Goal: Information Seeking & Learning: Learn about a topic

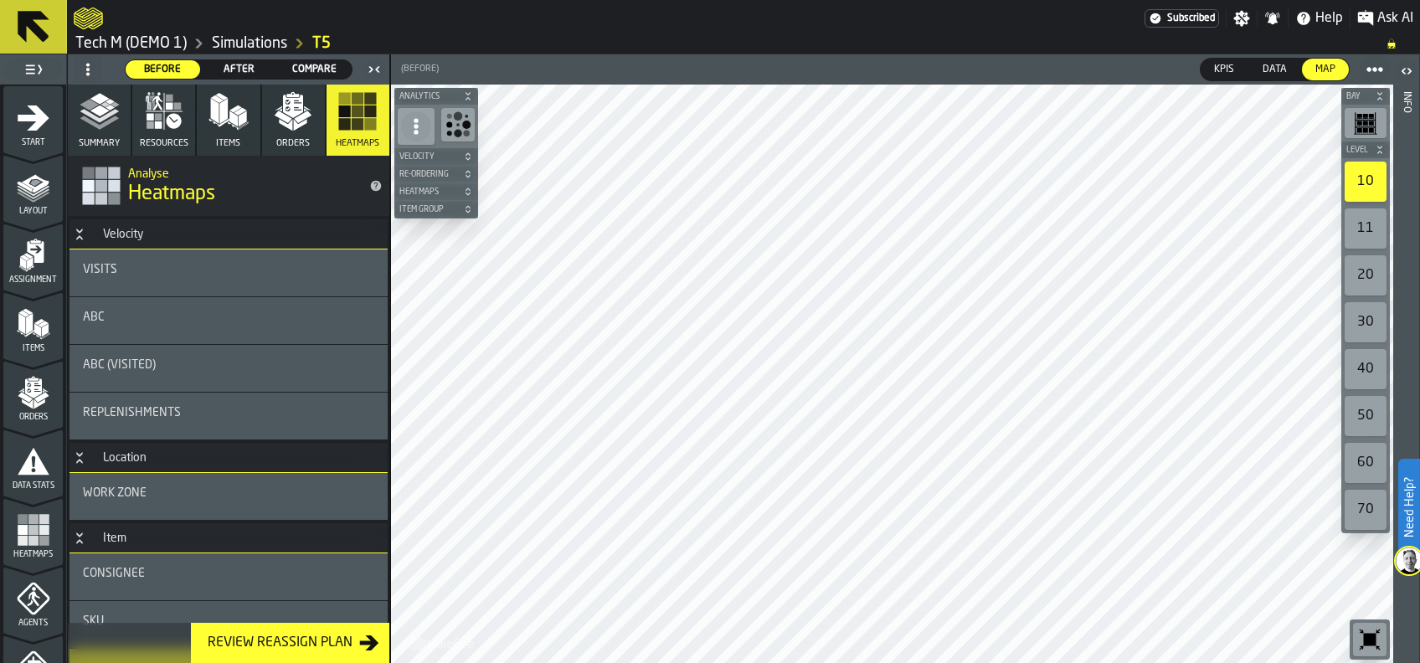
click at [179, 315] on div "ABC" at bounding box center [228, 317] width 291 height 13
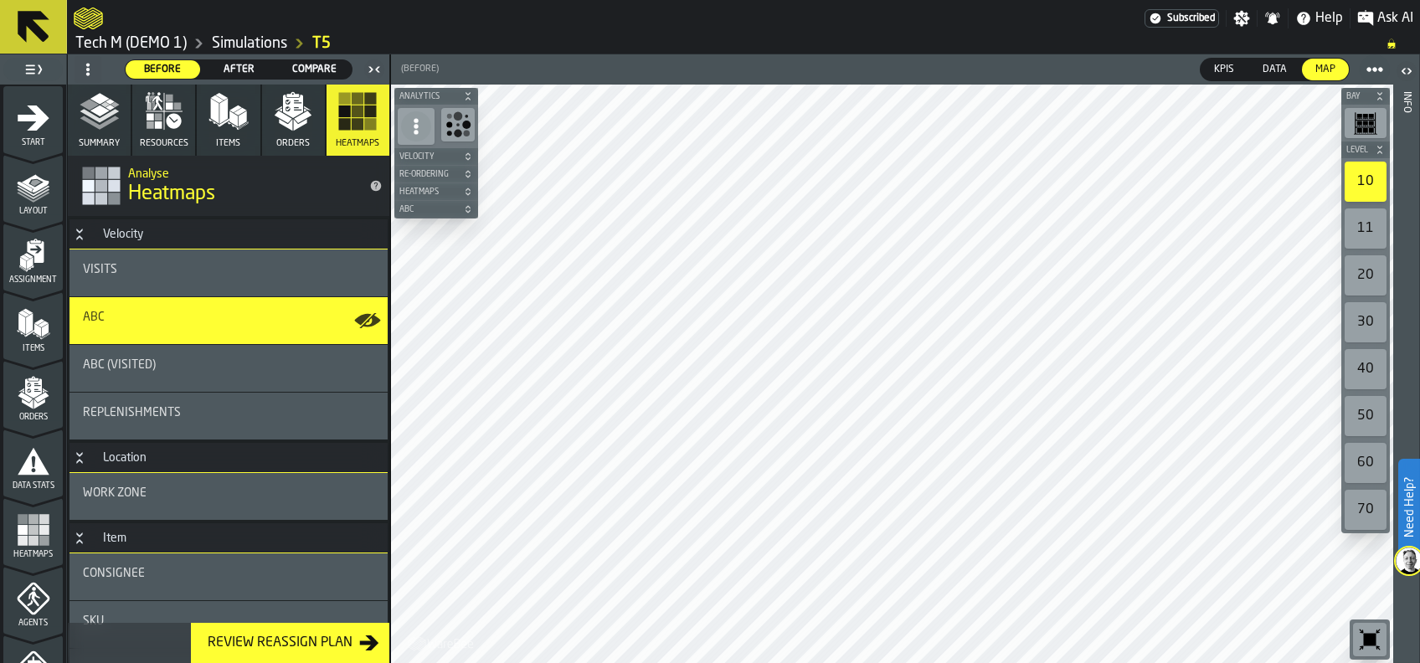
click at [466, 208] on icon "button-" at bounding box center [468, 209] width 10 height 10
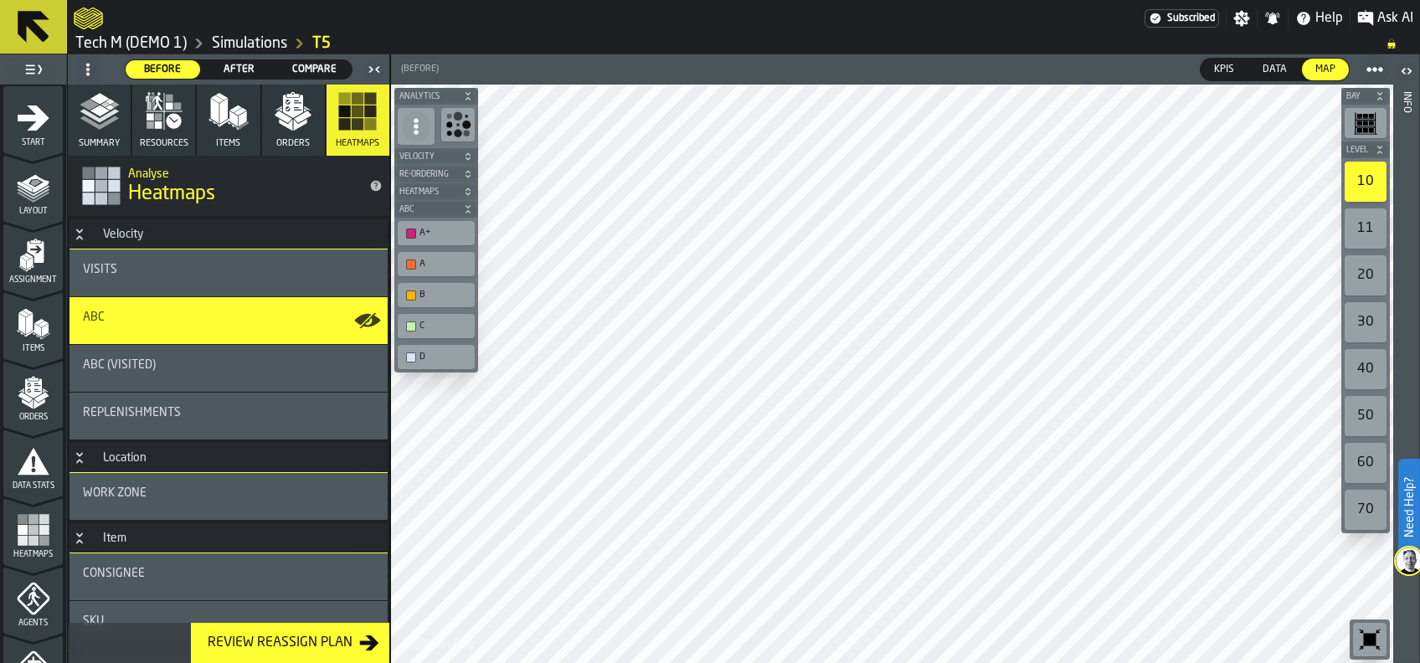
click at [470, 206] on icon "button-" at bounding box center [468, 209] width 10 height 10
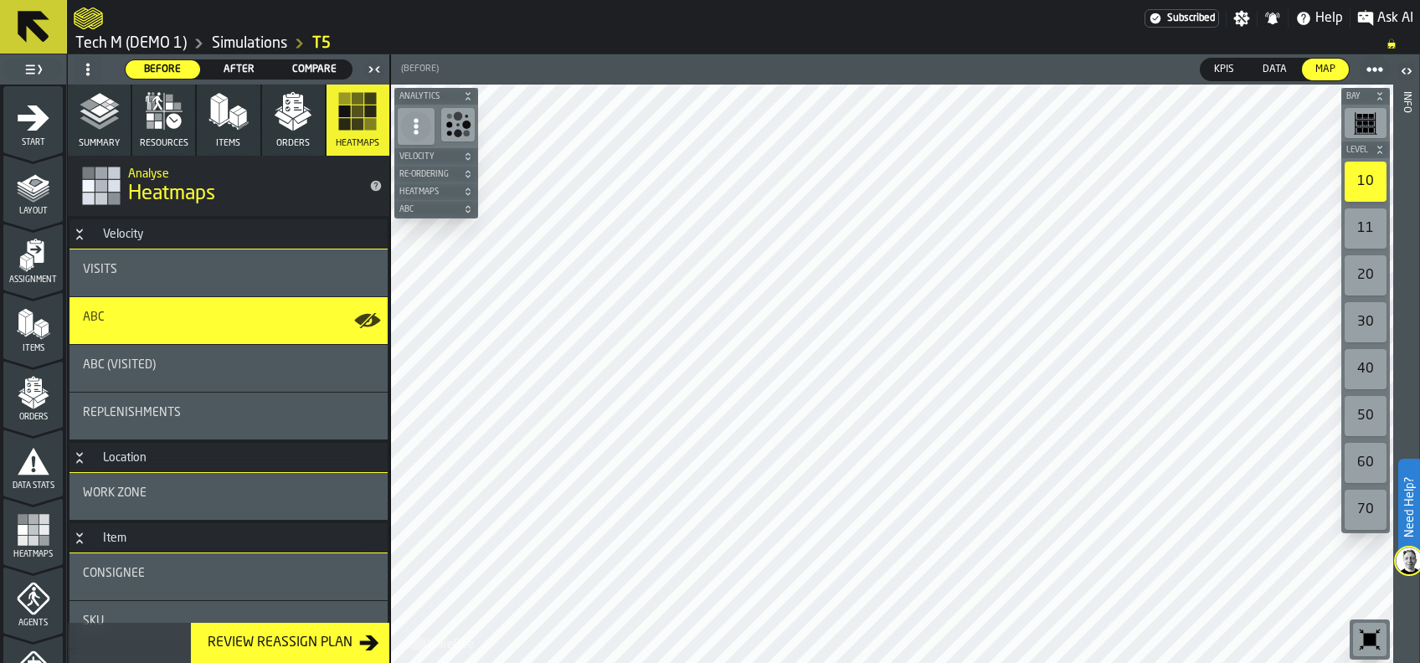
click at [128, 258] on div "Visits" at bounding box center [228, 272] width 318 height 47
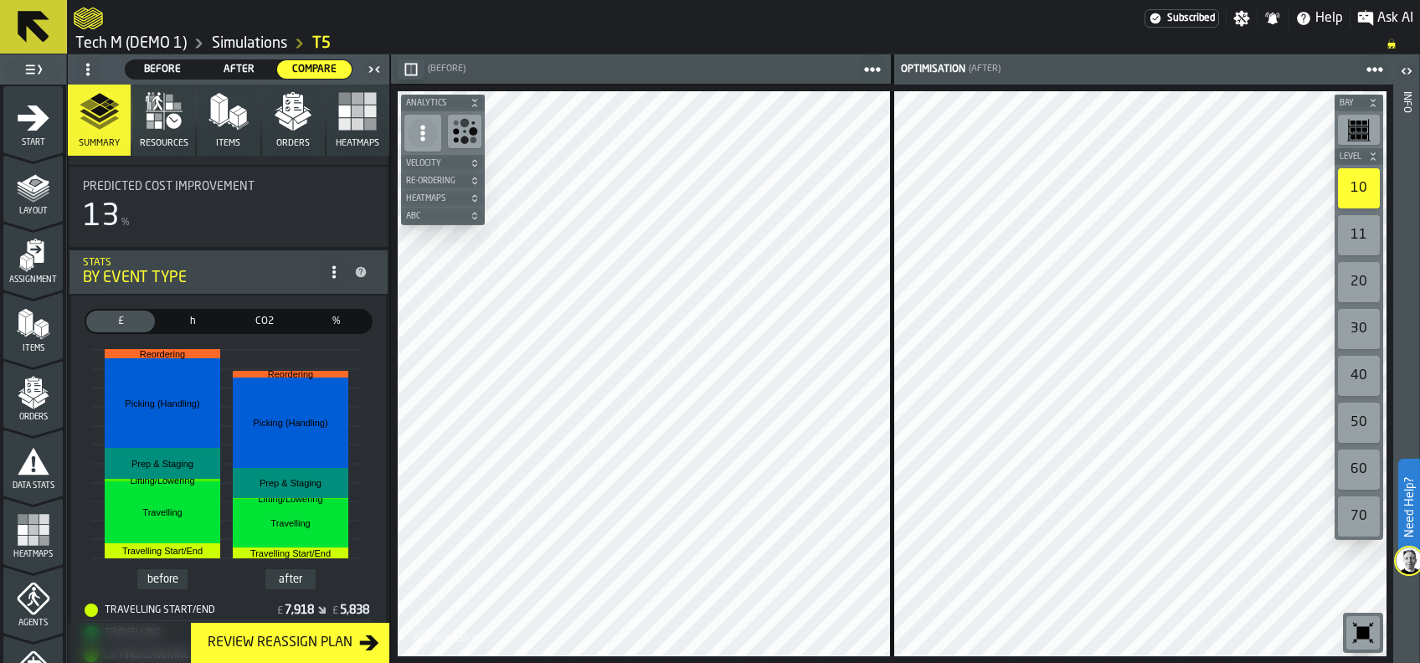
scroll to position [223, 0]
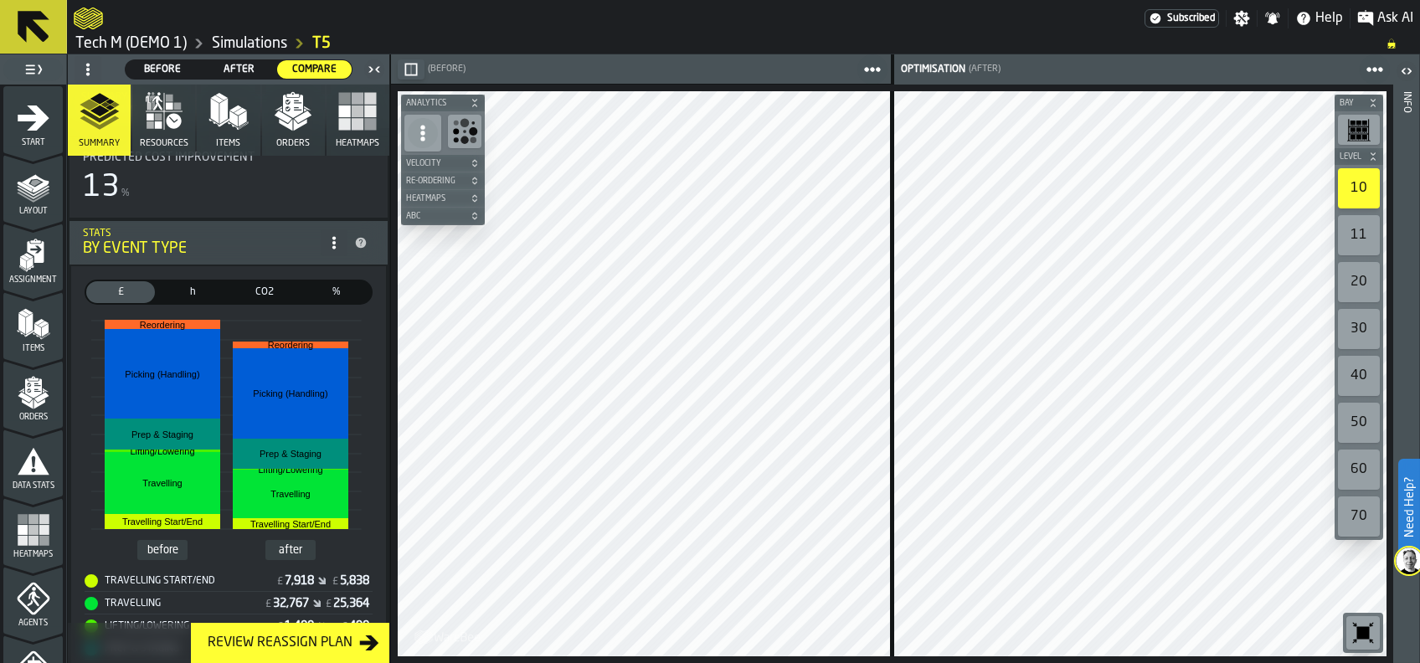
click at [193, 286] on span "h" at bounding box center [193, 292] width 62 height 15
click at [122, 295] on span "£" at bounding box center [121, 292] width 62 height 15
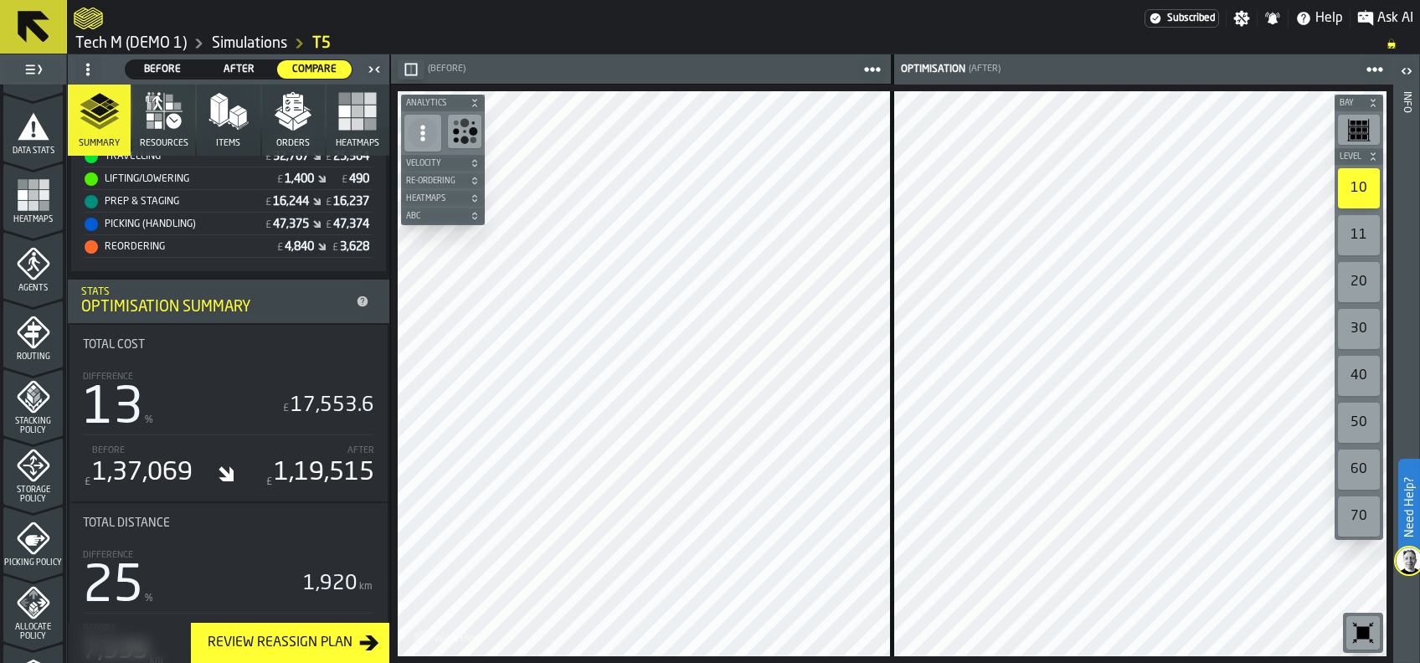
scroll to position [658, 0]
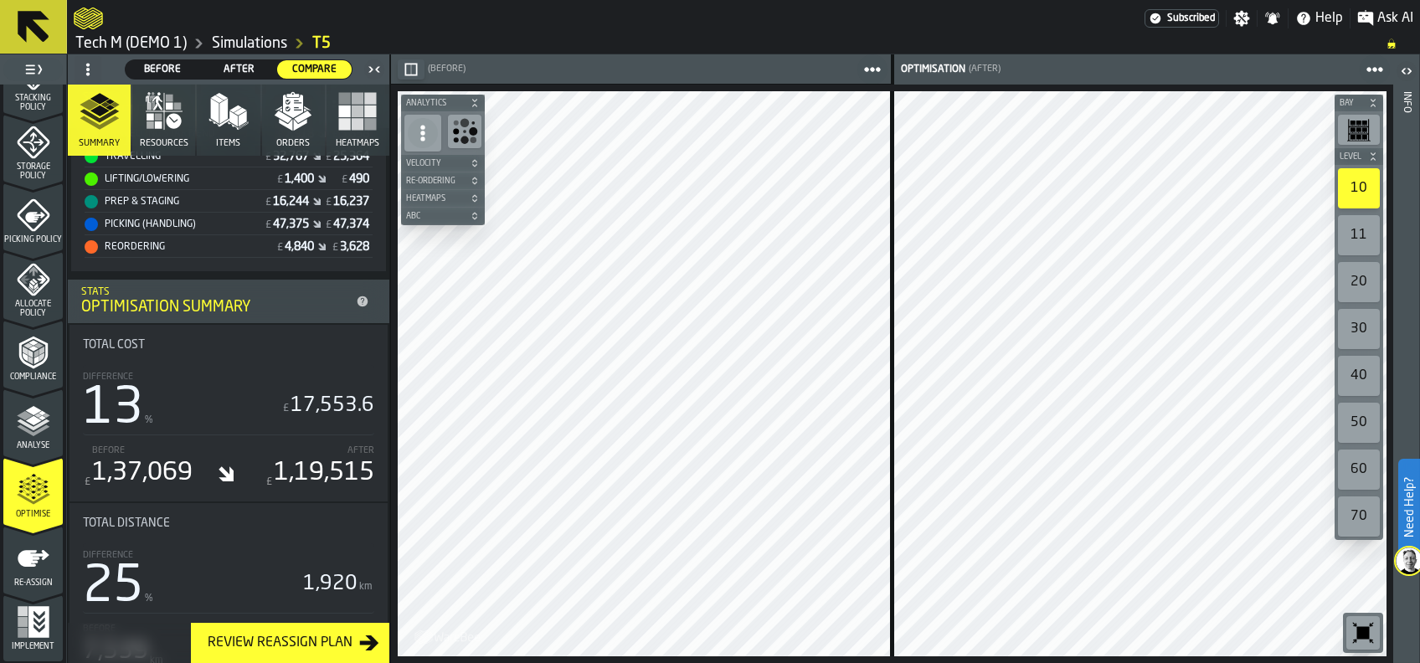
click at [27, 557] on icon "menu Re-assign" at bounding box center [34, 558] width 32 height 17
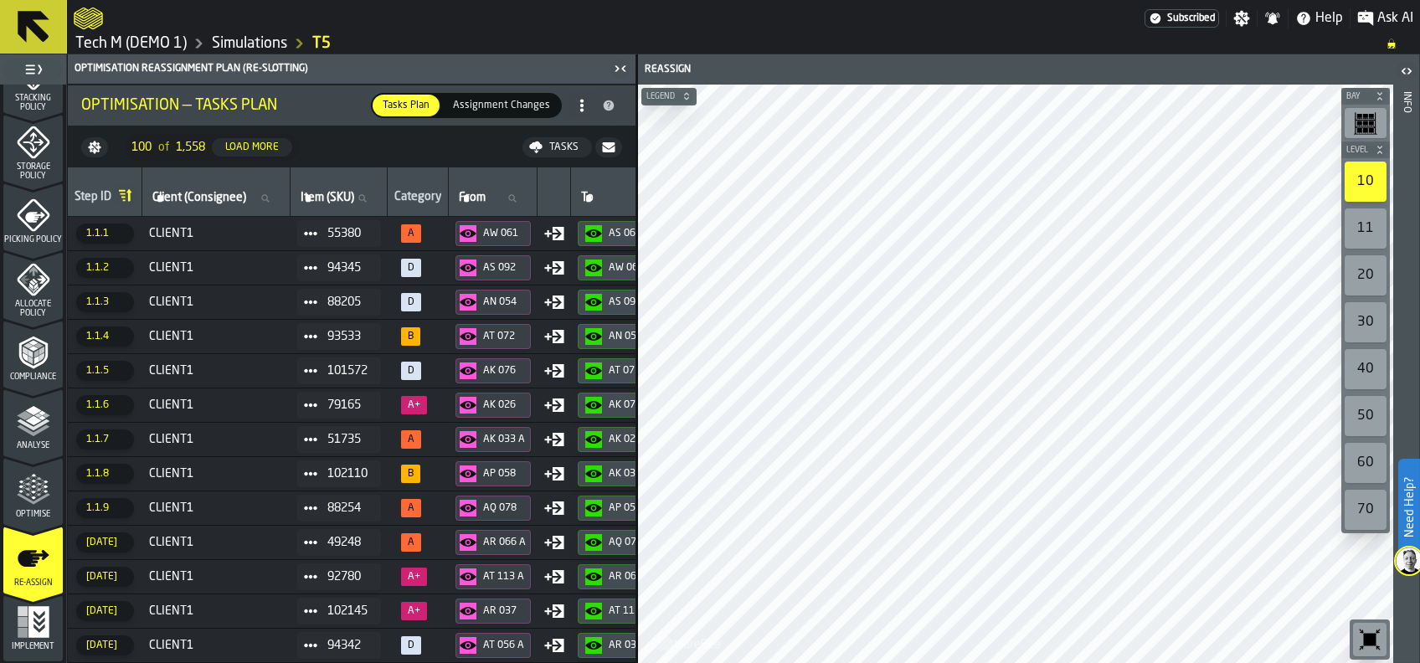
click at [33, 483] on icon "menu Optimise" at bounding box center [33, 489] width 33 height 33
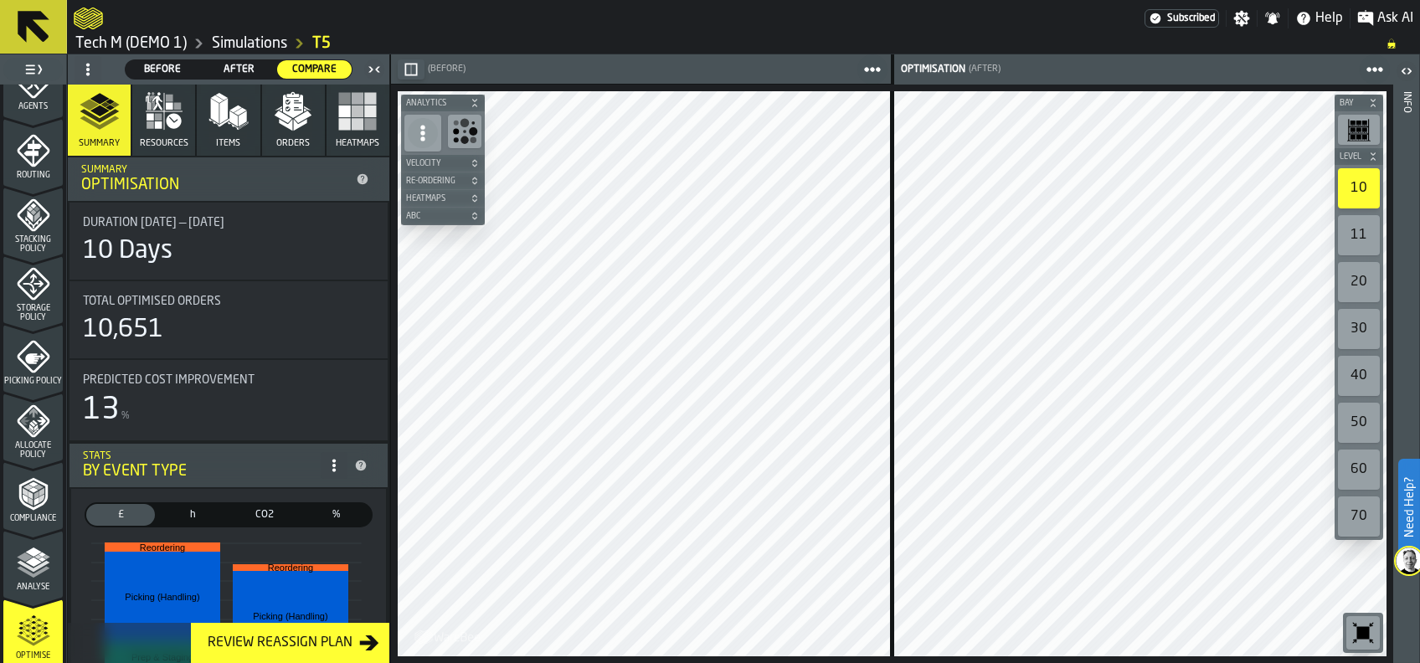
scroll to position [547, 0]
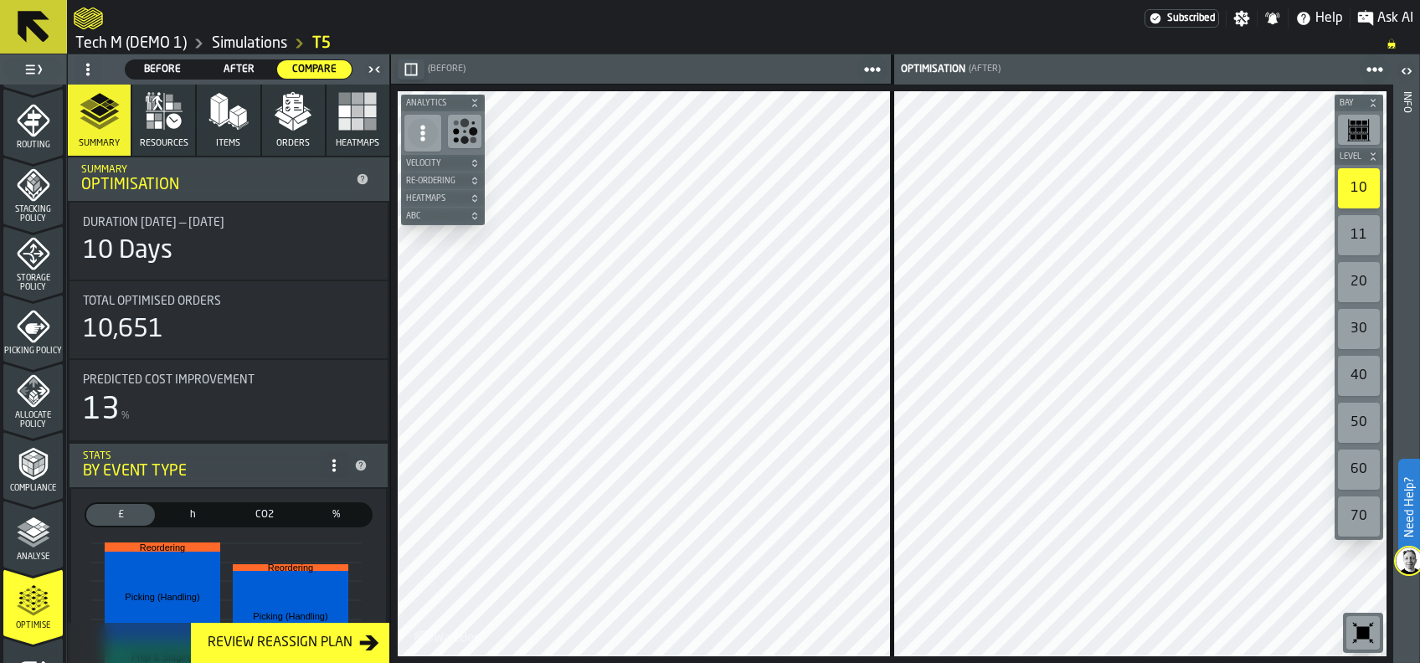
click at [37, 459] on icon "menu Compliance" at bounding box center [33, 463] width 33 height 33
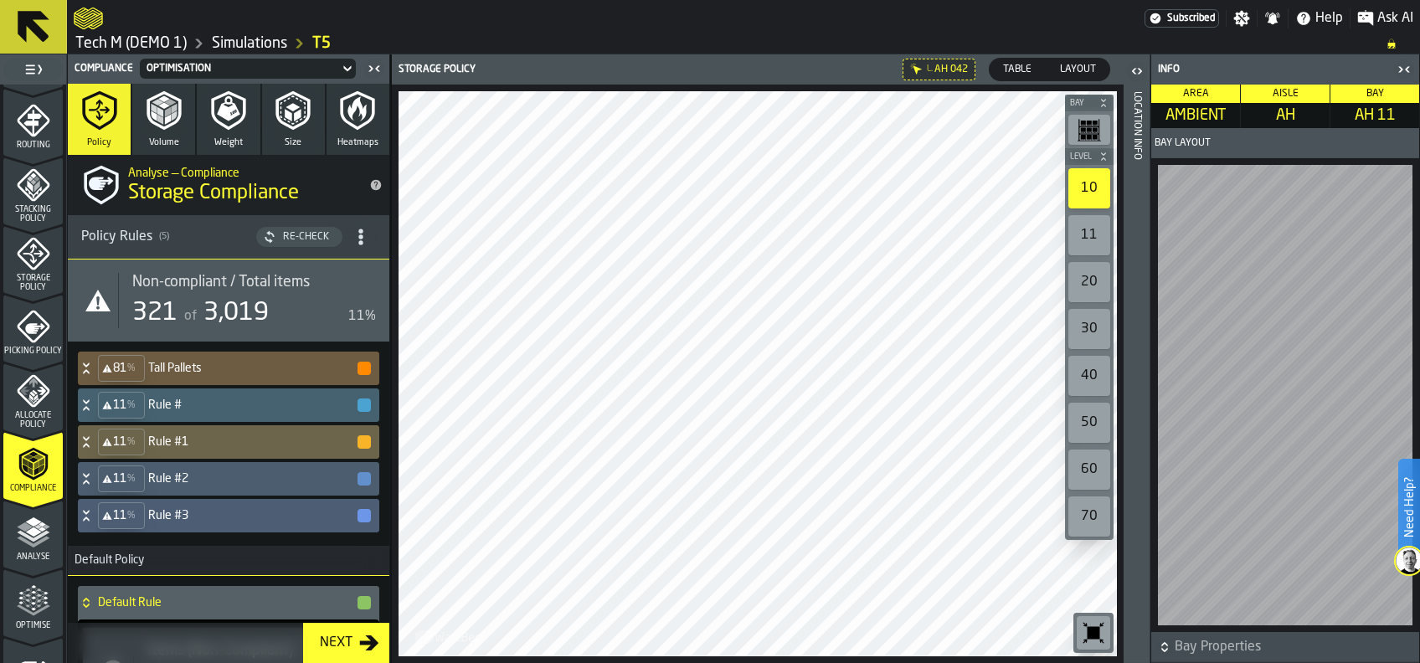
click at [1160, 643] on icon "button-" at bounding box center [1164, 647] width 17 height 17
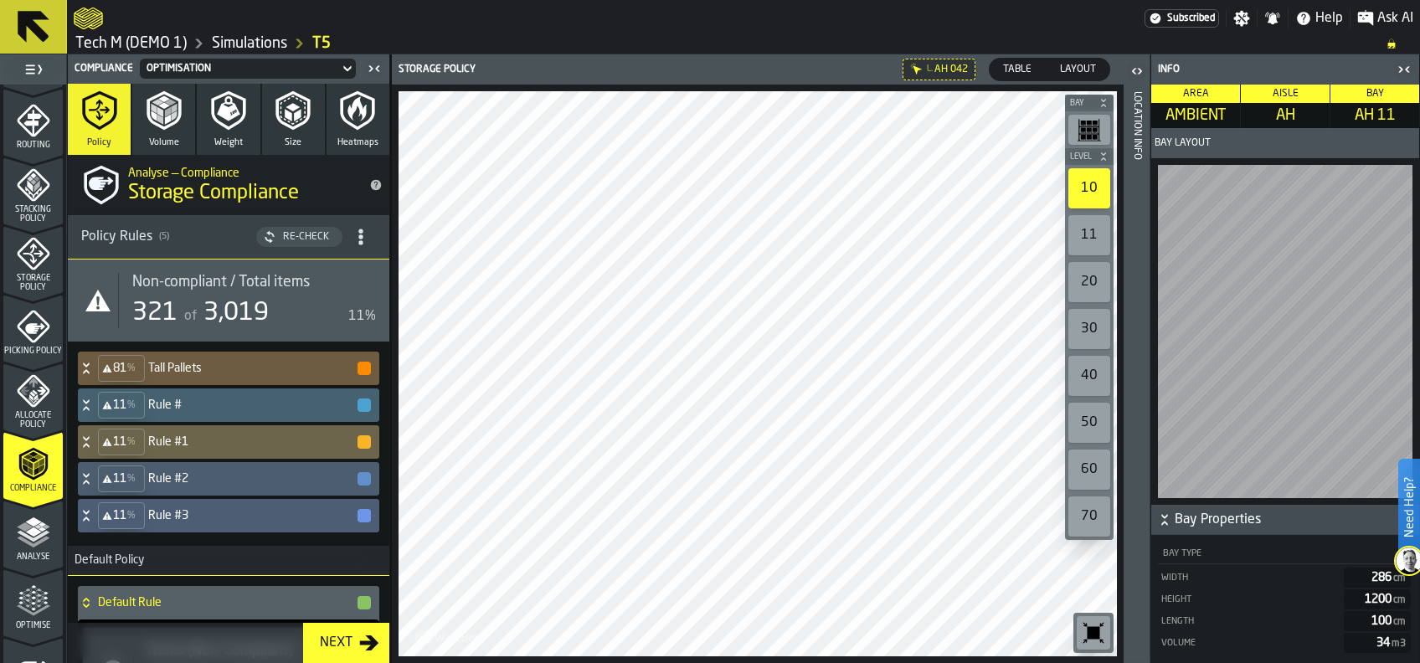
click at [1162, 522] on icon "button-" at bounding box center [1164, 523] width 6 height 4
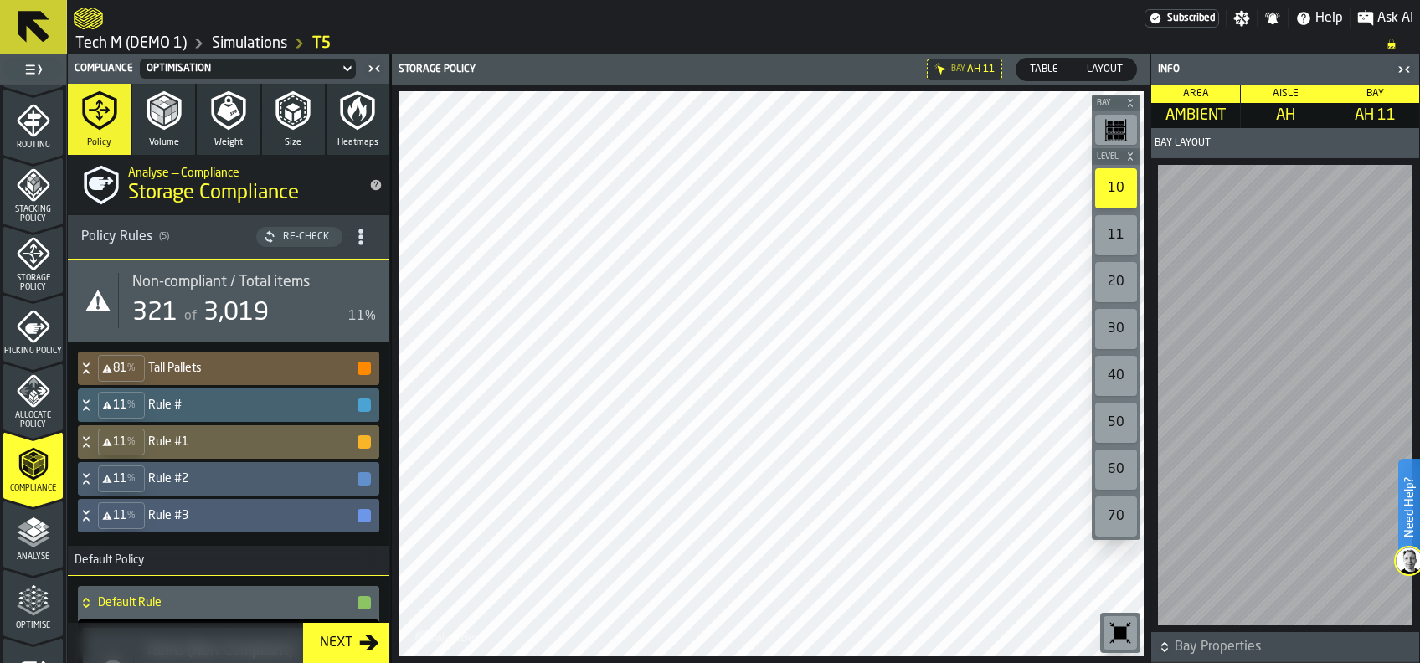
click at [1166, 66] on div "Info" at bounding box center [1273, 70] width 238 height 12
click at [1094, 68] on span "Layout" at bounding box center [1104, 69] width 49 height 15
click at [1046, 67] on span "Table" at bounding box center [1044, 69] width 42 height 15
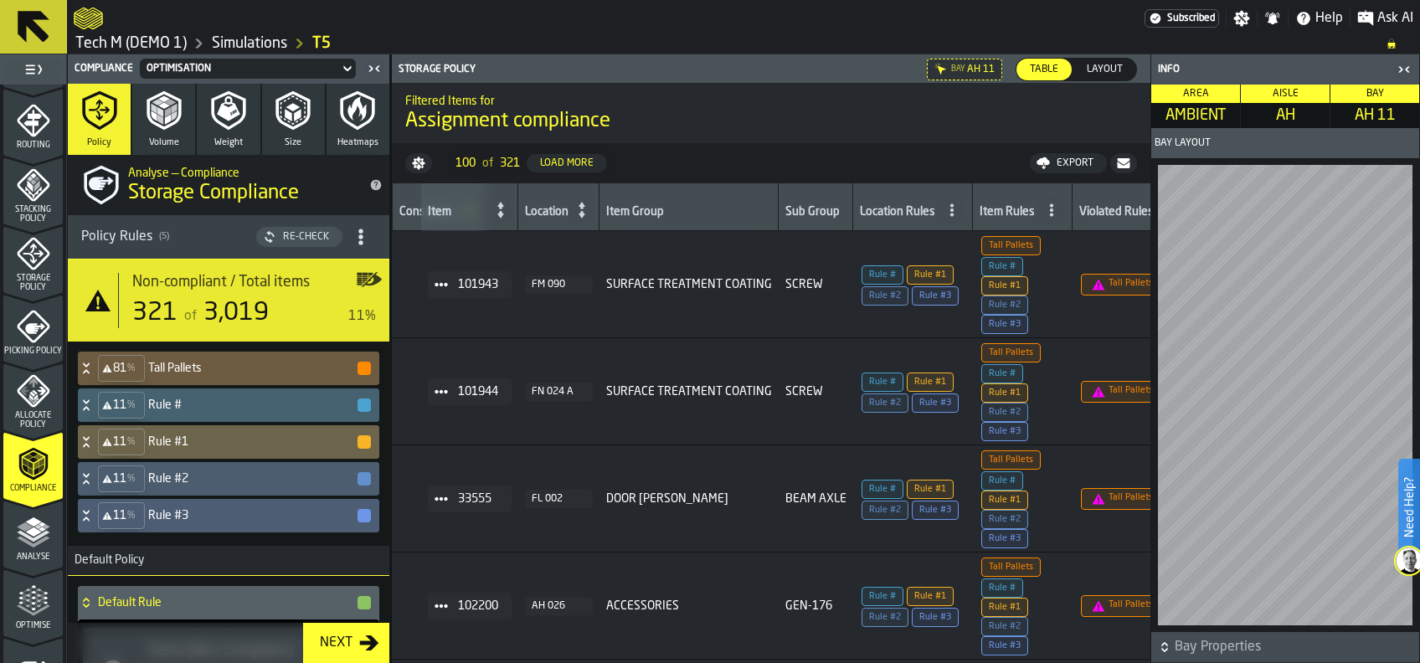
scroll to position [0, 292]
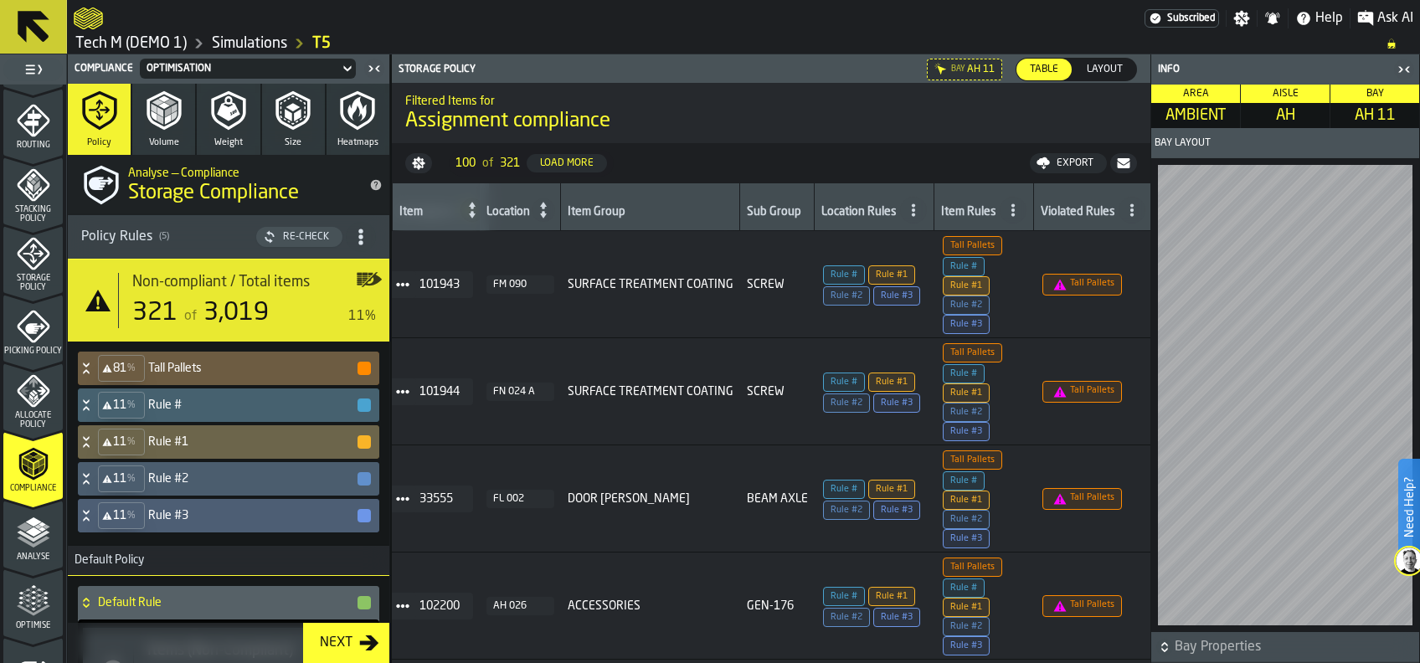
click at [966, 291] on span "Rule #1" at bounding box center [966, 285] width 47 height 19
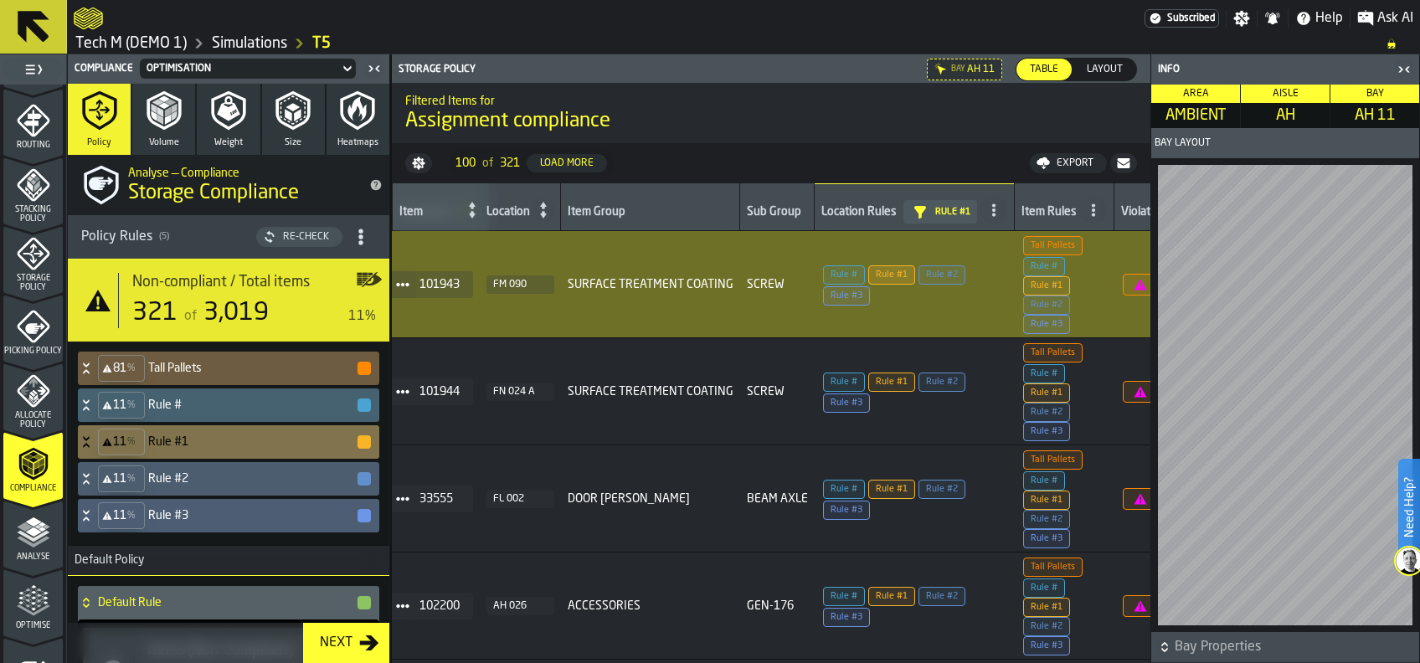
click at [881, 271] on span "Rule #1" at bounding box center [891, 274] width 47 height 19
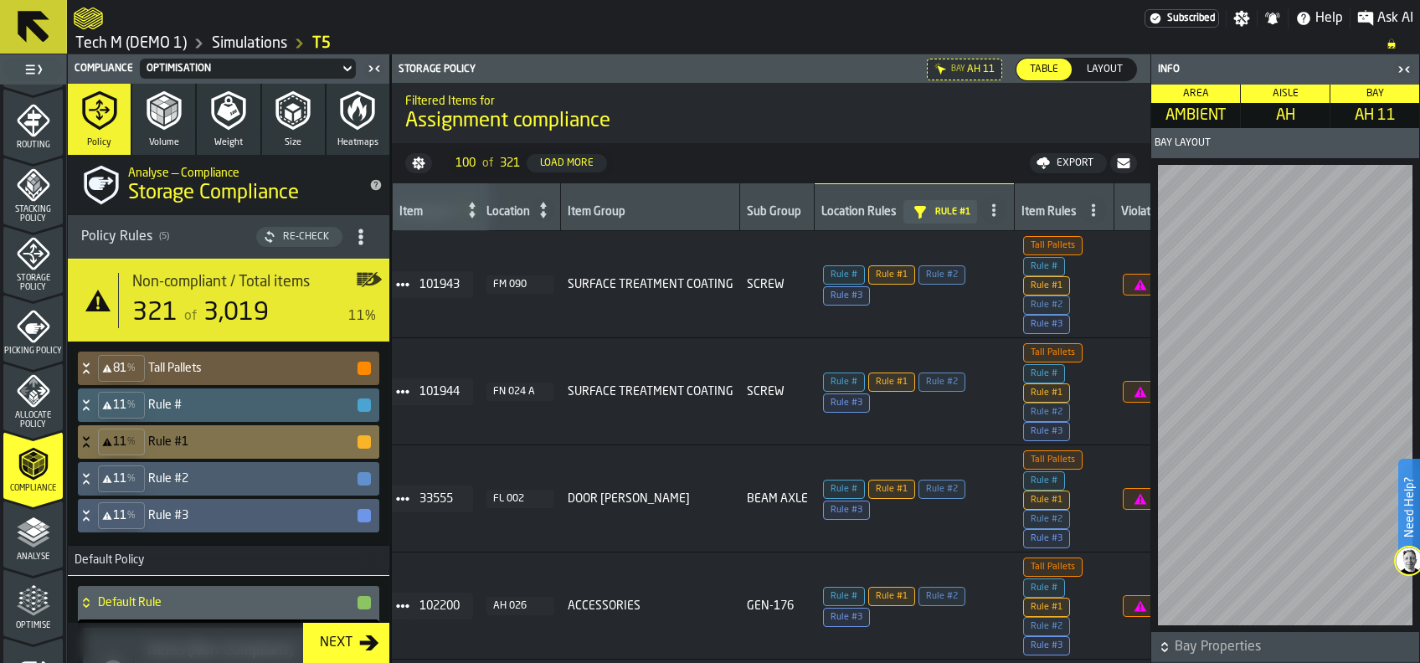
click at [31, 261] on icon "menu Storage Policy" at bounding box center [33, 253] width 33 height 33
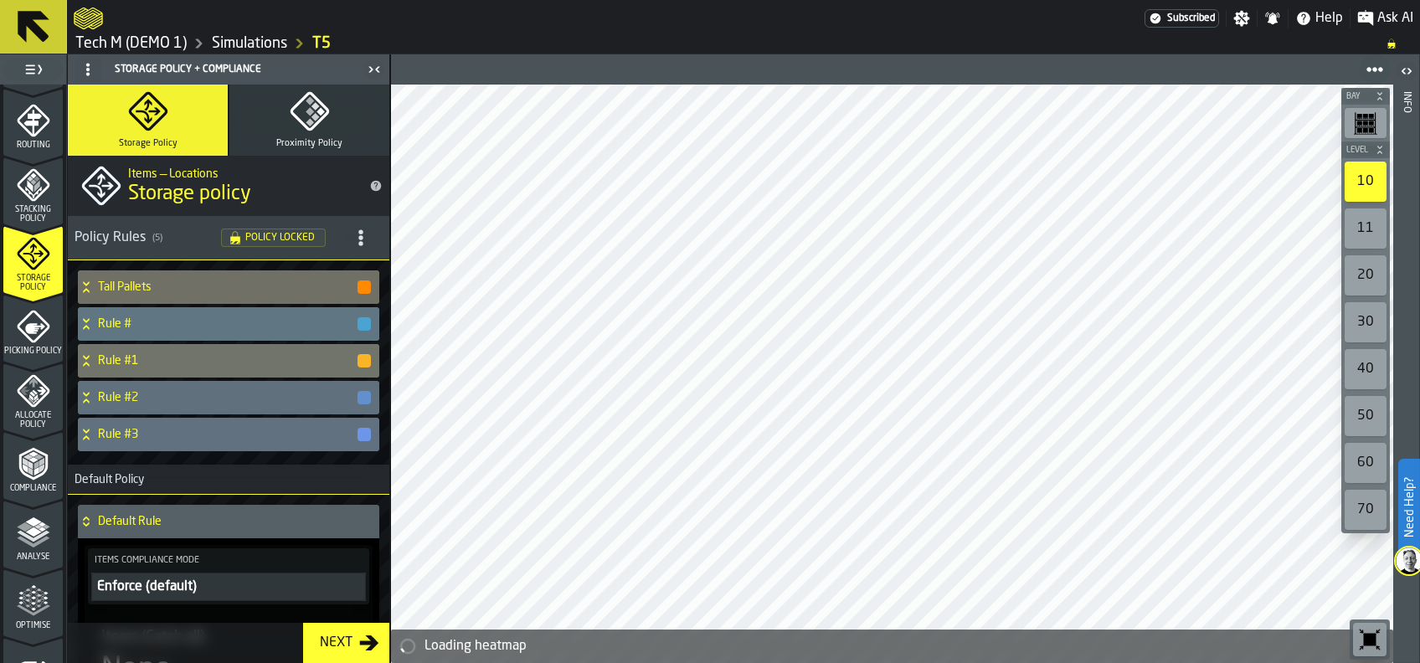
click at [142, 322] on h4 "Rule #" at bounding box center [227, 323] width 258 height 13
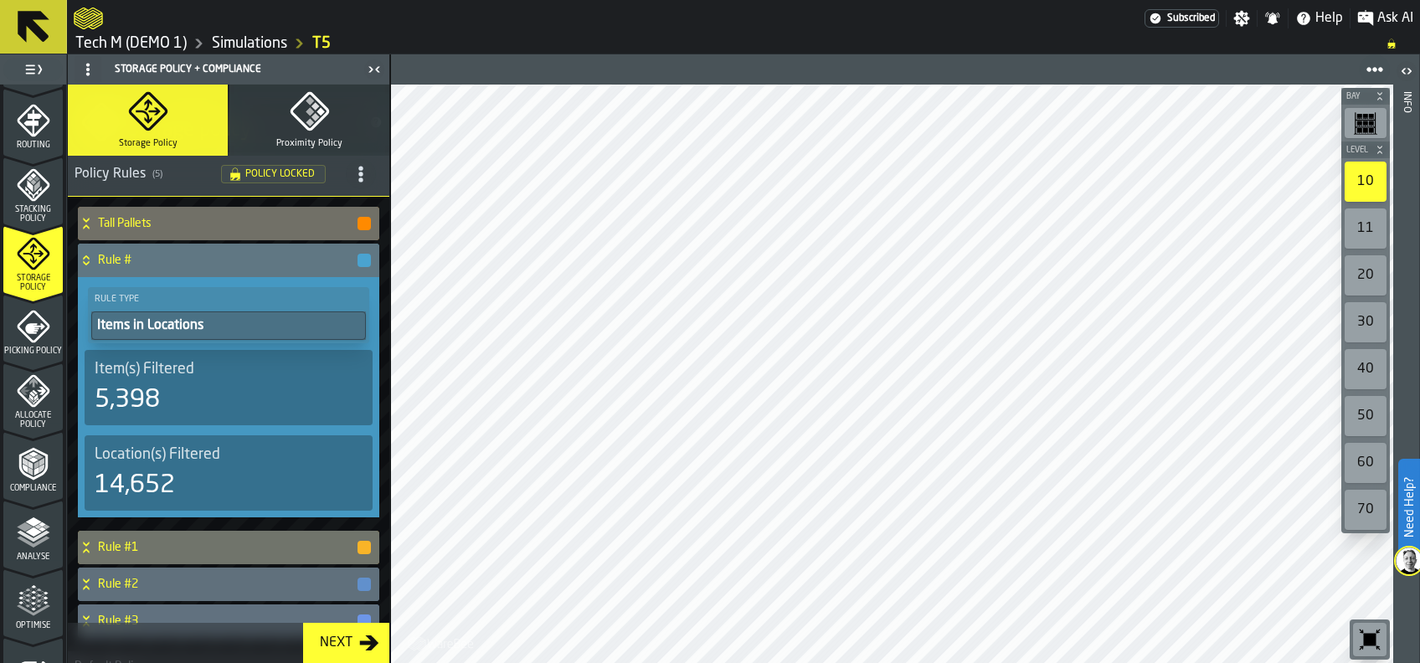
scroll to position [111, 0]
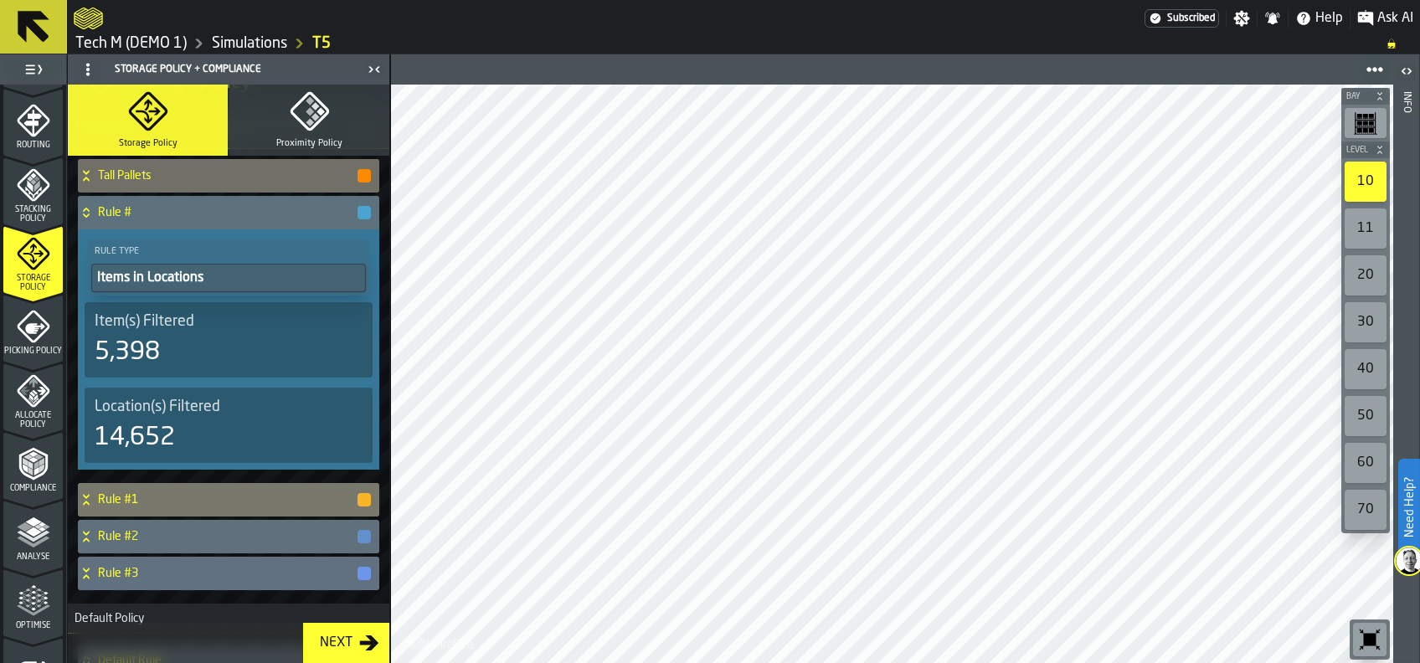
click at [231, 499] on h4 "Rule #1" at bounding box center [227, 499] width 258 height 13
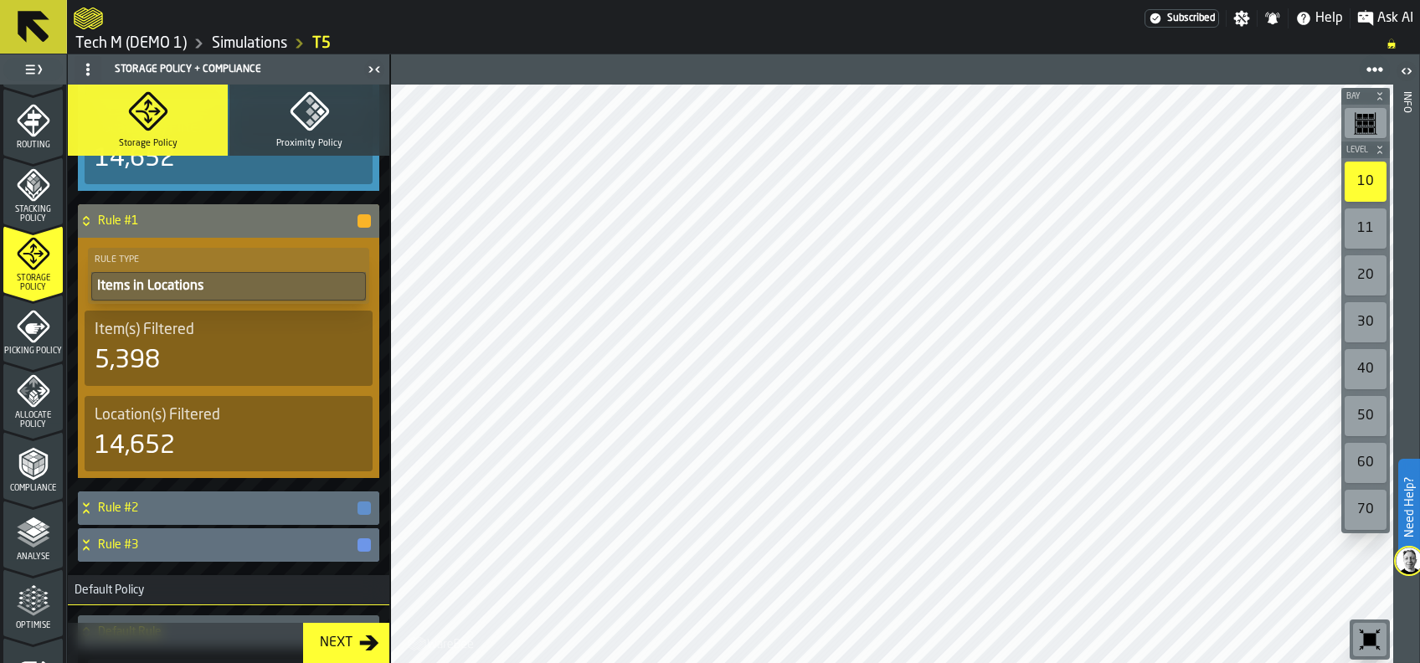
scroll to position [446, 0]
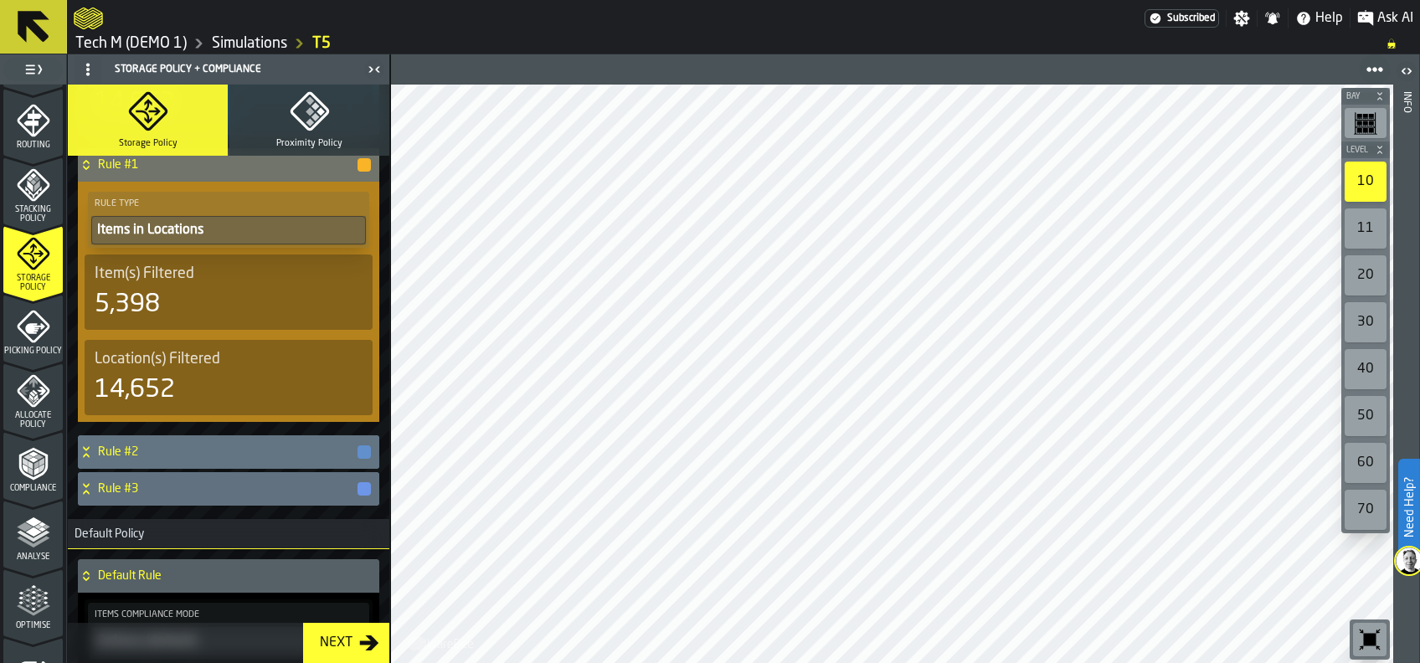
click at [261, 454] on h4 "Rule #2" at bounding box center [227, 451] width 258 height 13
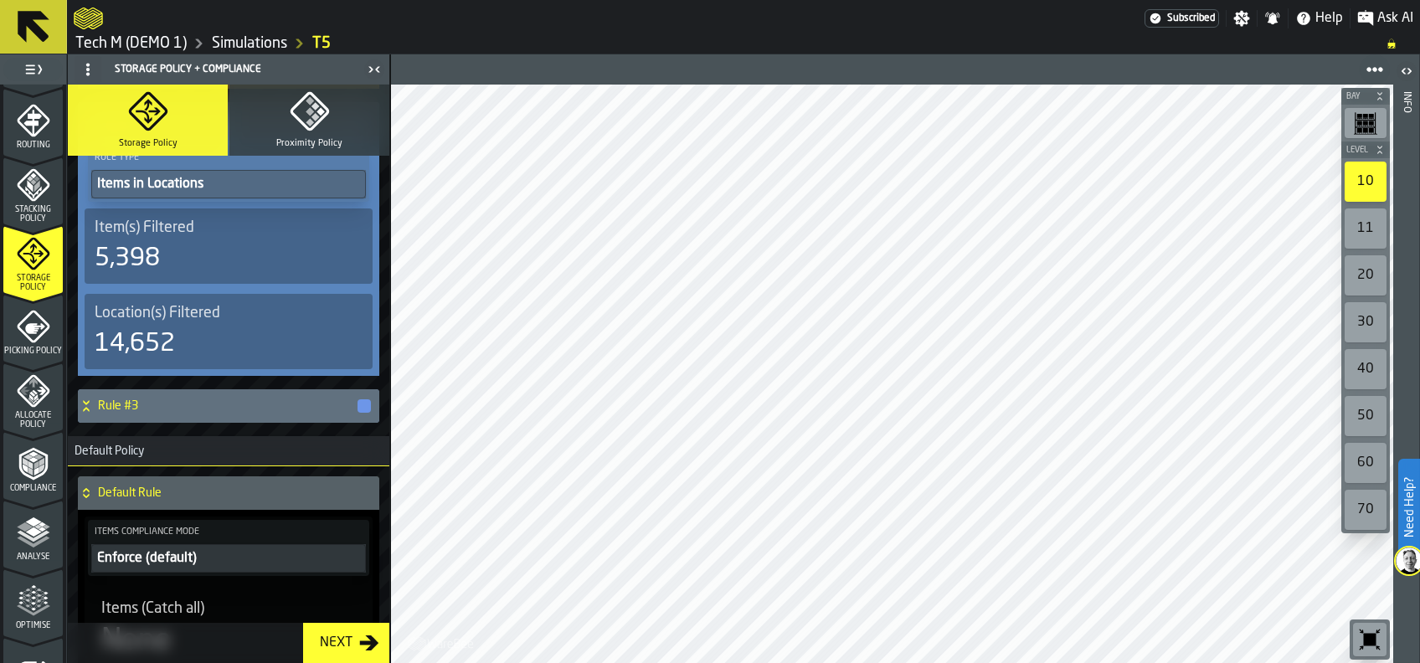
scroll to position [781, 0]
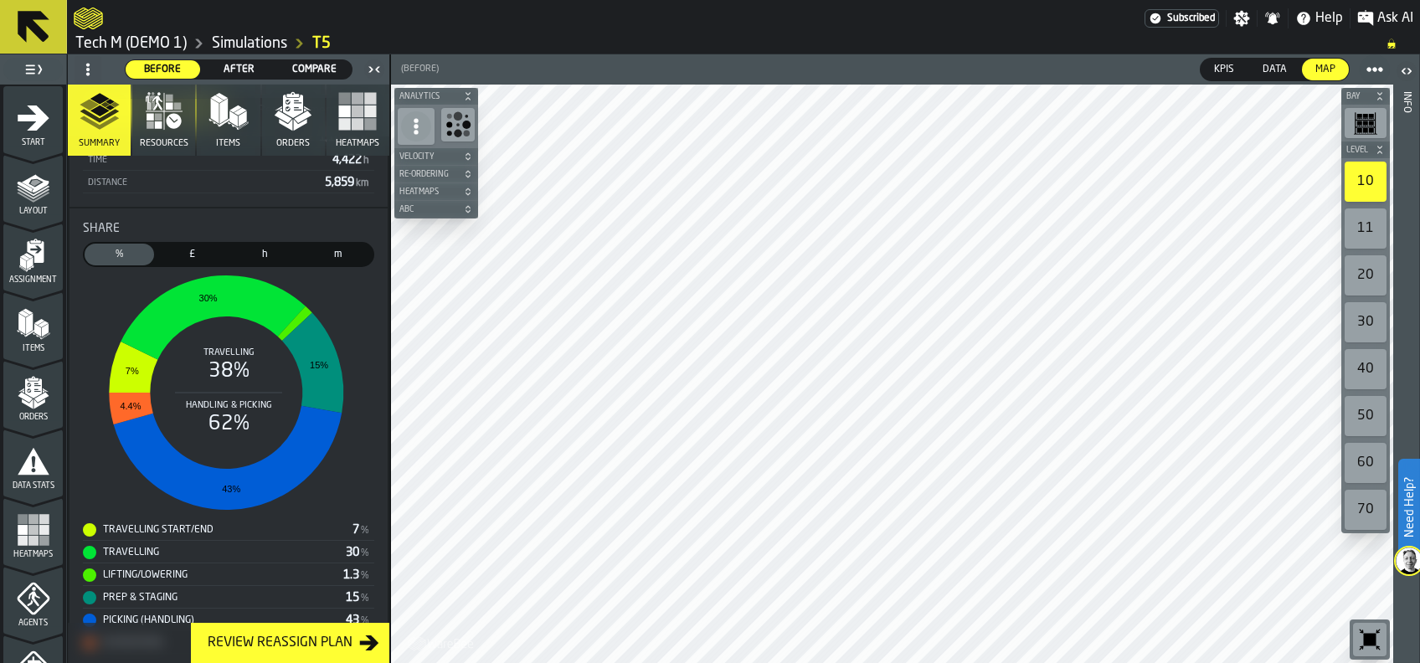
scroll to position [446, 0]
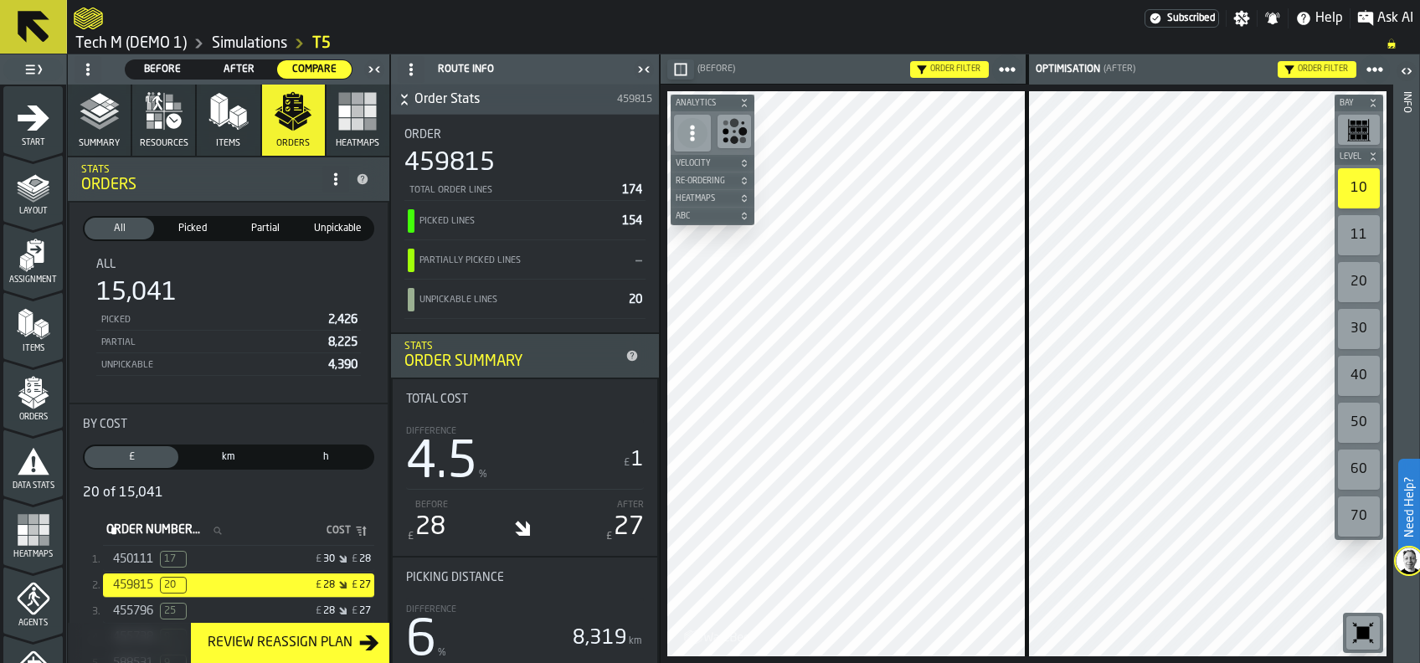
click at [167, 67] on span "Before" at bounding box center [162, 69] width 61 height 15
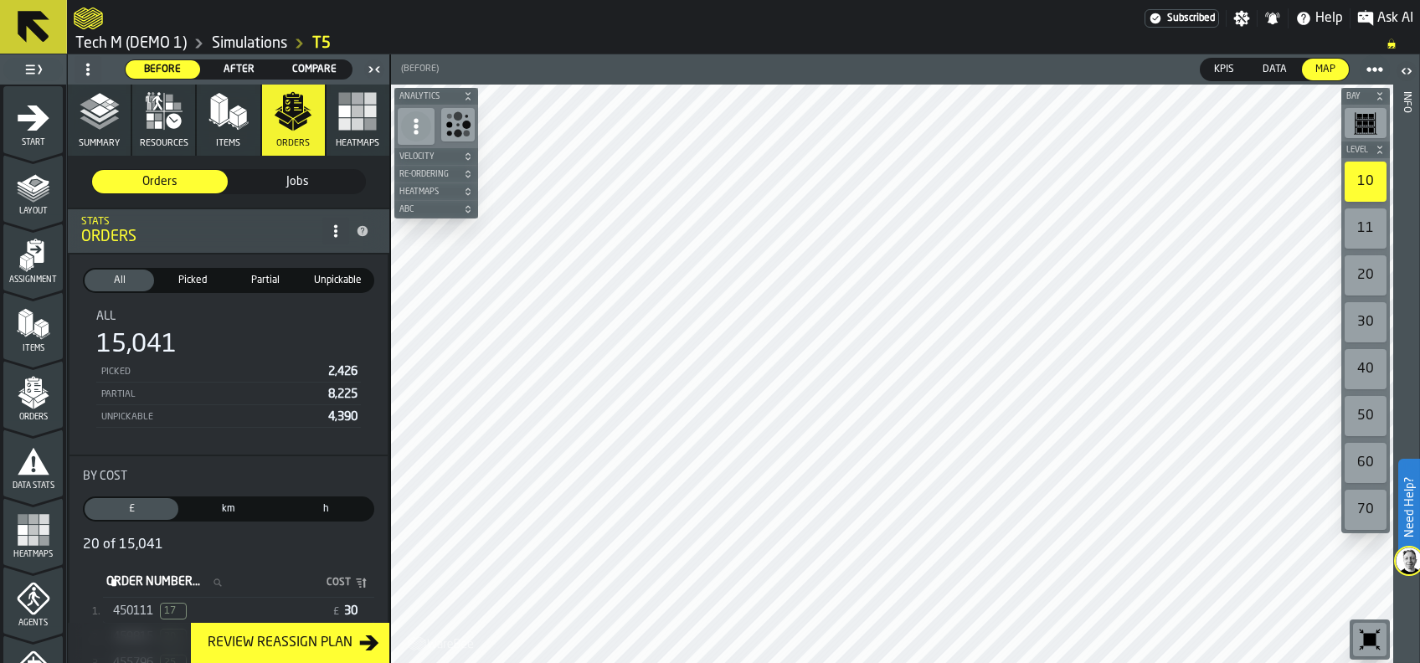
click at [127, 609] on span "450111" at bounding box center [133, 610] width 40 height 13
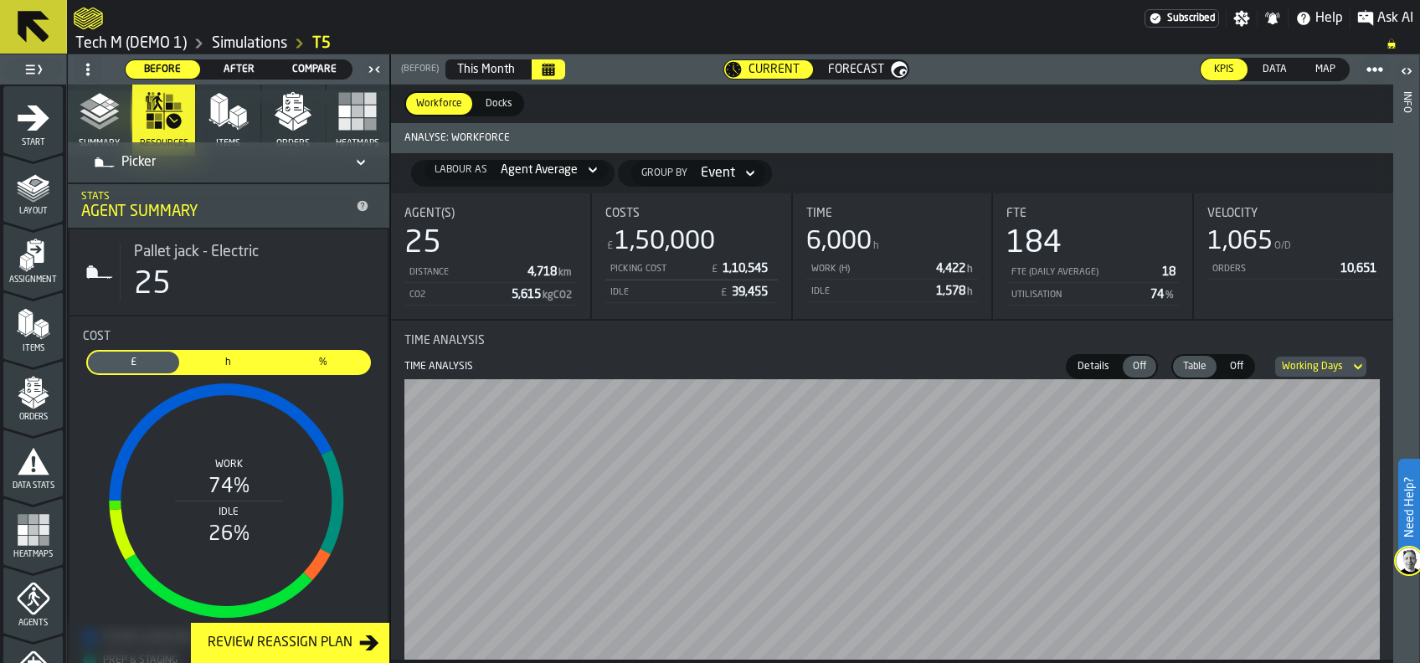
scroll to position [111, 0]
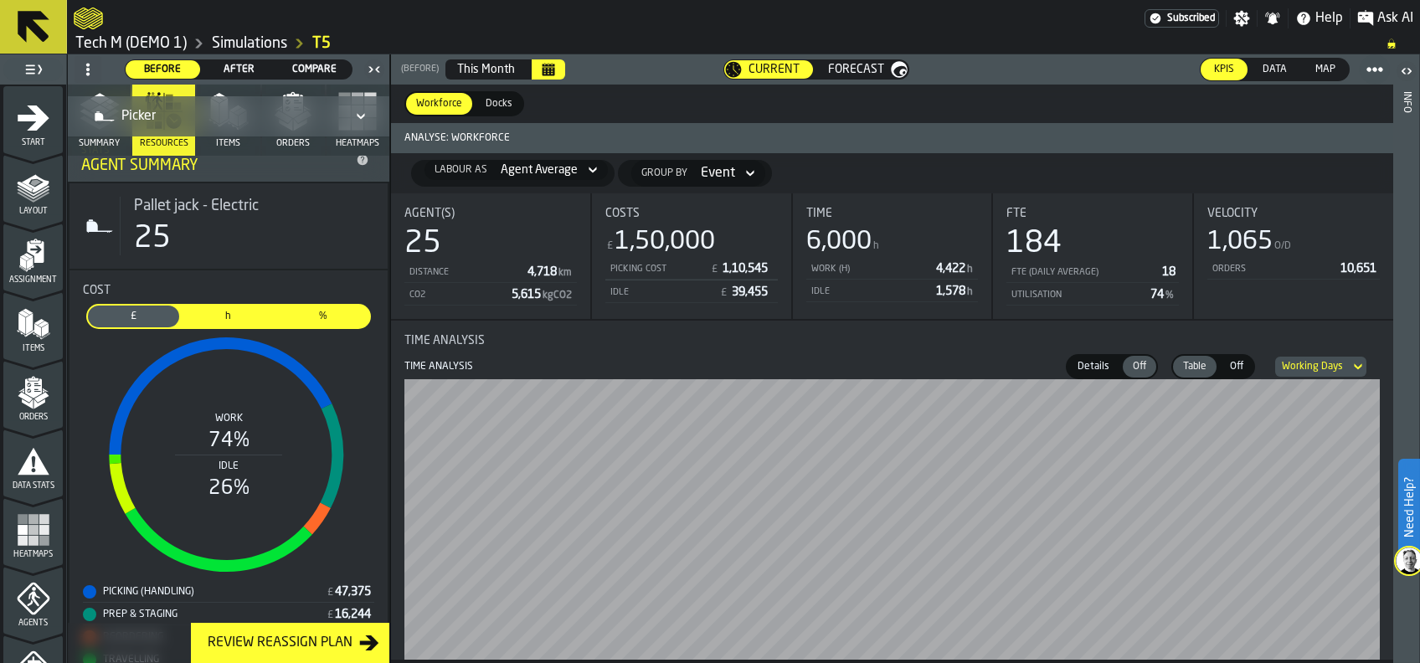
click at [851, 69] on span "Forecast" at bounding box center [856, 69] width 56 height 13
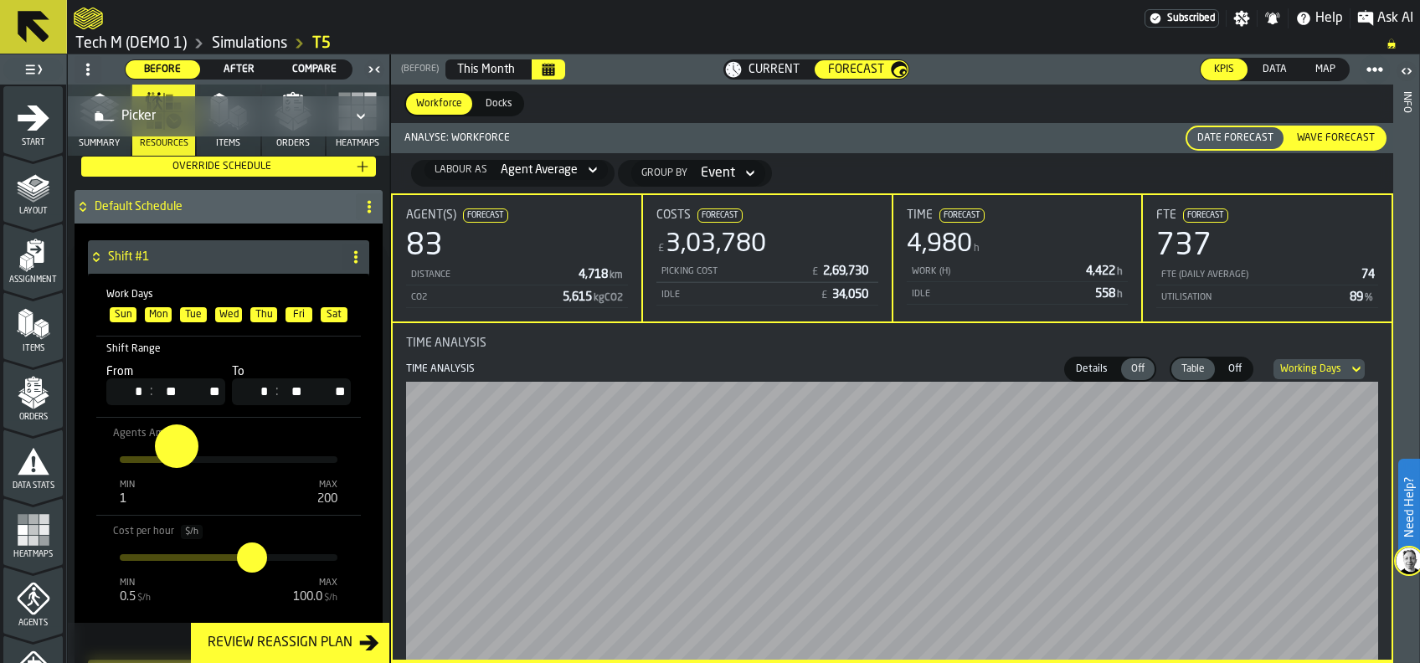
drag, startPoint x: 208, startPoint y: 460, endPoint x: 176, endPoint y: 467, distance: 33.5
click at [176, 467] on input "**" at bounding box center [168, 446] width 26 height 44
drag, startPoint x: 176, startPoint y: 459, endPoint x: 241, endPoint y: 473, distance: 66.8
click at [241, 473] on button "***" at bounding box center [243, 459] width 33 height 33
drag, startPoint x: 242, startPoint y: 464, endPoint x: 220, endPoint y: 469, distance: 22.3
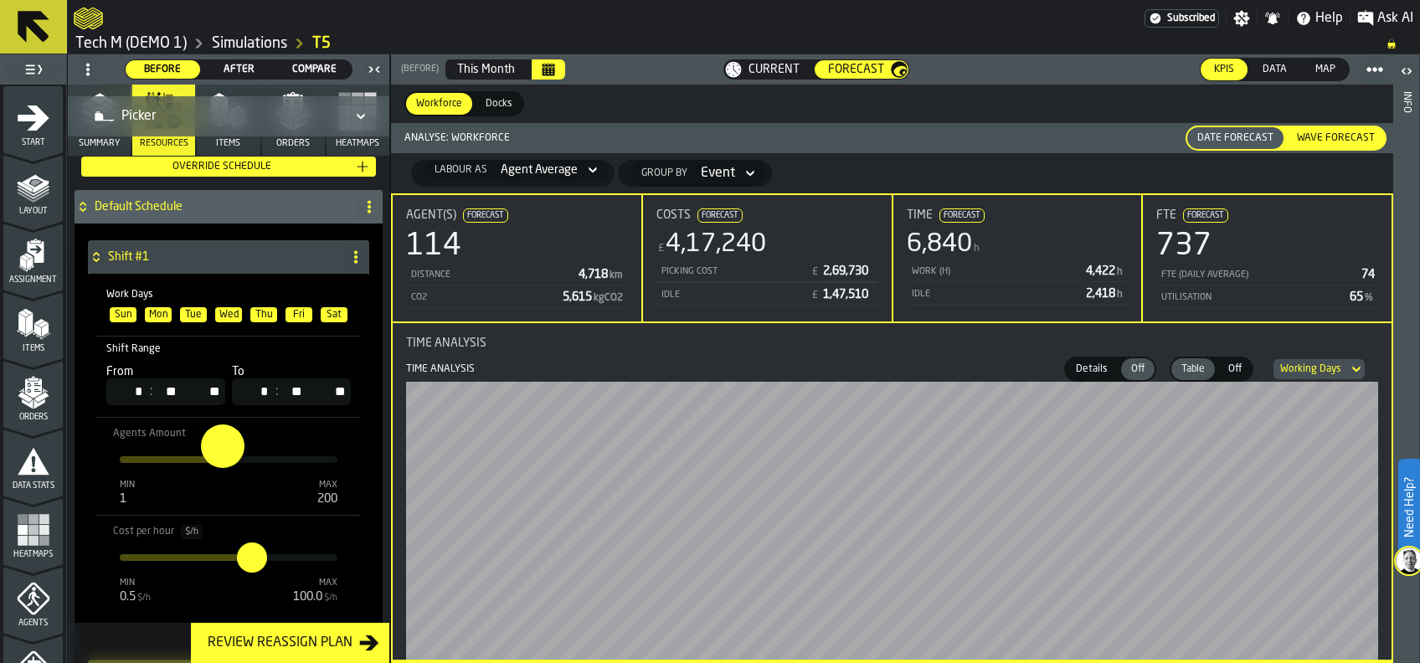
click at [220, 468] on input "**" at bounding box center [214, 446] width 26 height 44
drag, startPoint x: 228, startPoint y: 462, endPoint x: 209, endPoint y: 467, distance: 19.1
click at [209, 467] on input "**" at bounding box center [203, 446] width 26 height 44
type input "**"
drag, startPoint x: 216, startPoint y: 457, endPoint x: 206, endPoint y: 462, distance: 11.2
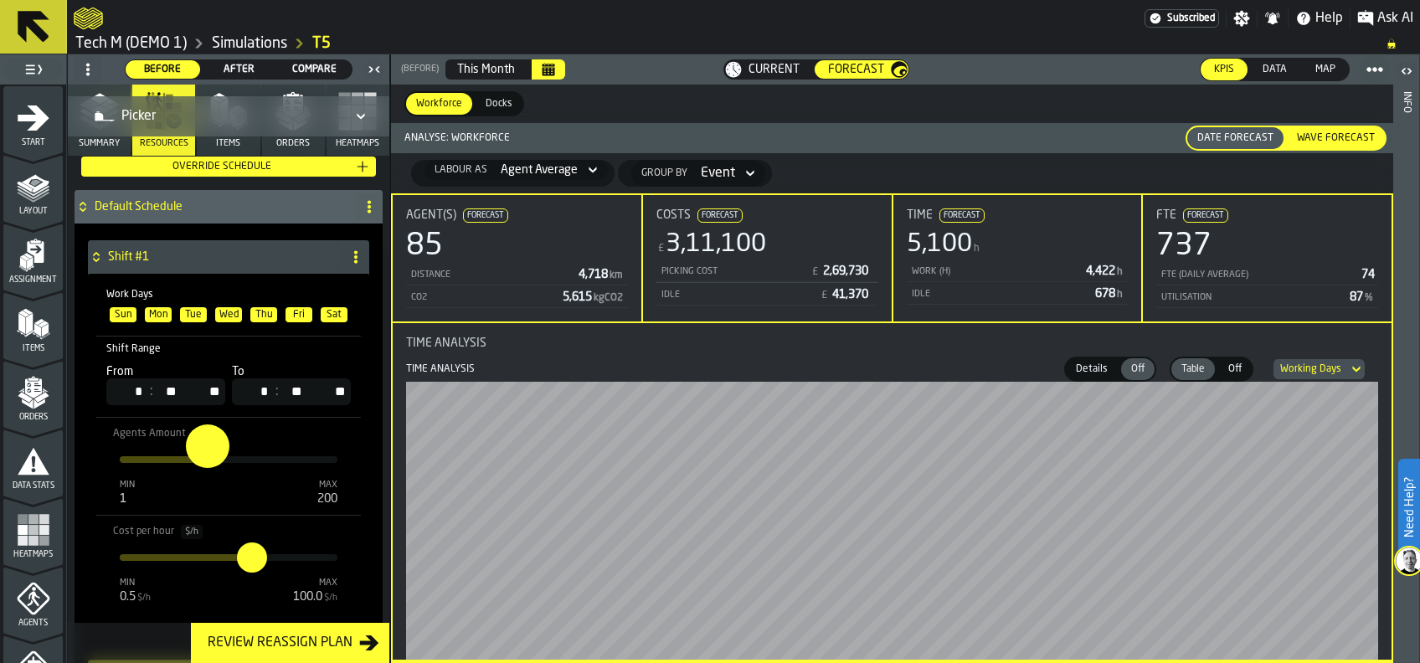
click at [206, 462] on input "**" at bounding box center [199, 446] width 26 height 44
type input "**"
drag, startPoint x: 249, startPoint y: 562, endPoint x: 266, endPoint y: 568, distance: 18.3
click at [266, 566] on input "**" at bounding box center [261, 544] width 26 height 44
click at [1346, 138] on span "Wave Forecast" at bounding box center [1335, 138] width 91 height 15
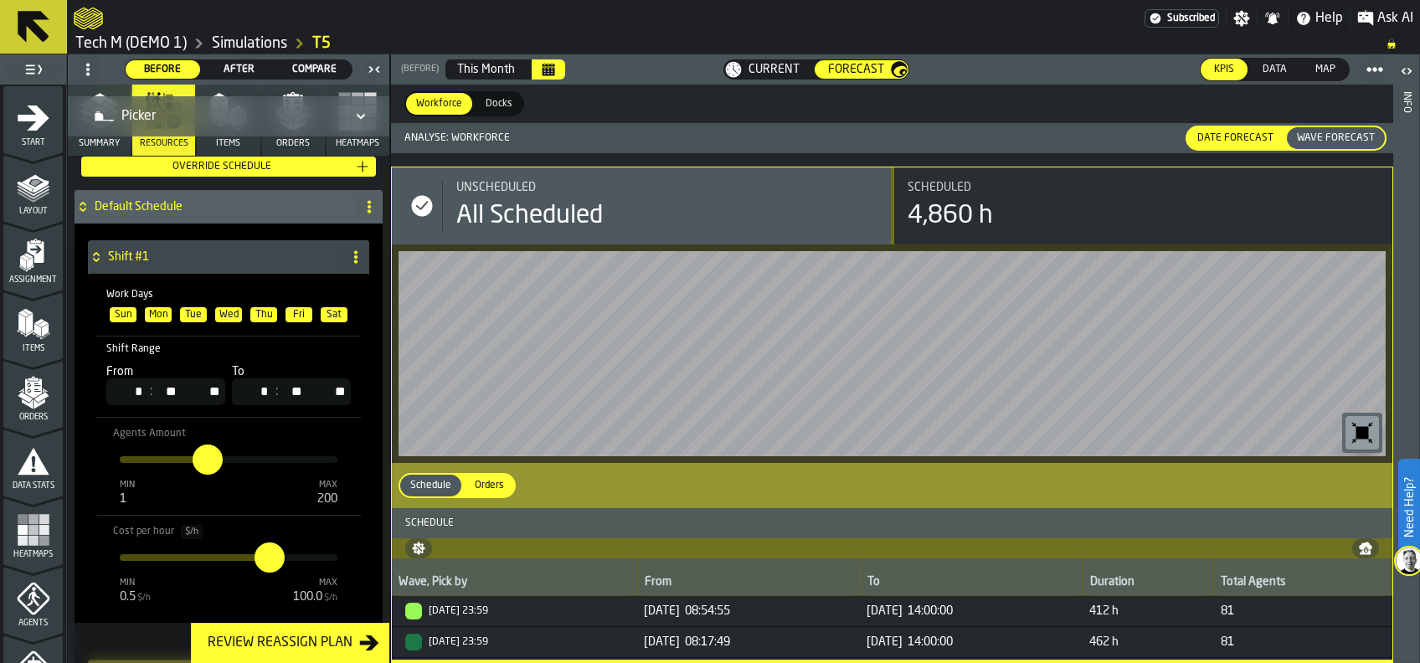
click at [1277, 68] on span "Data" at bounding box center [1275, 69] width 38 height 15
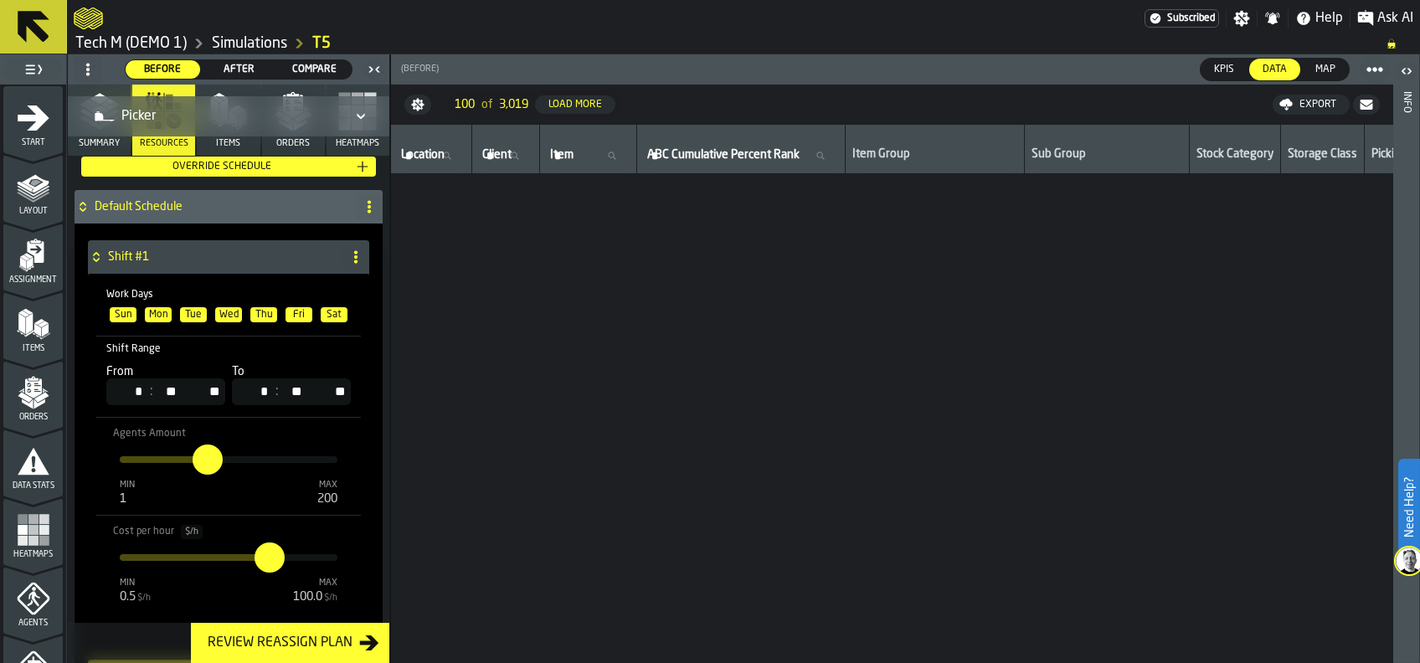
scroll to position [374, 0]
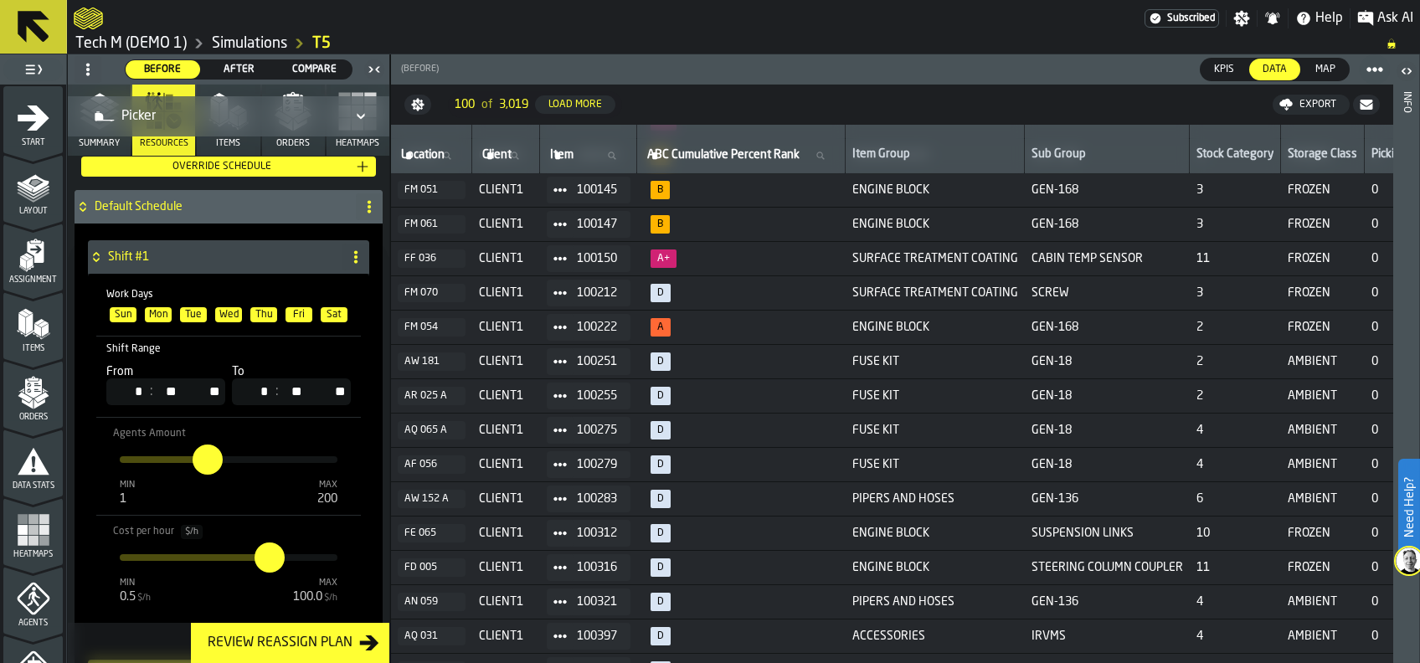
click at [1342, 67] on div "Map" at bounding box center [1325, 70] width 47 height 22
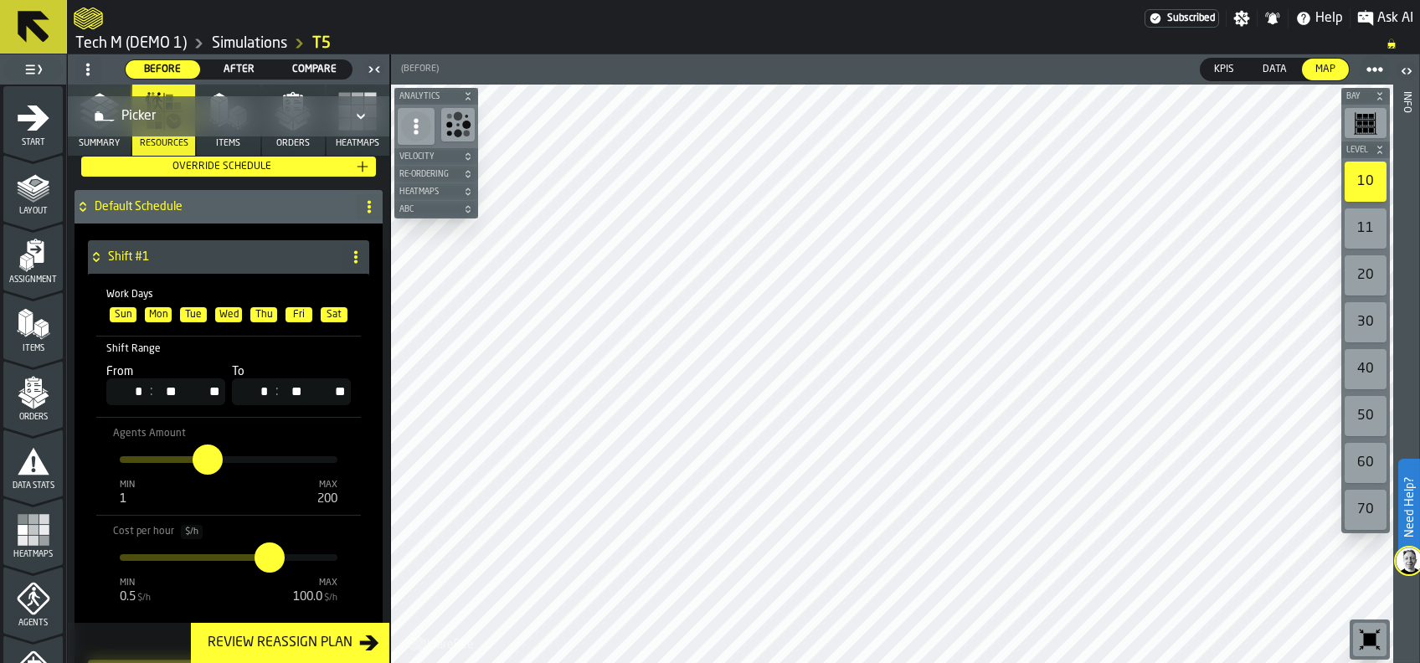
click at [328, 144] on button "Heatmaps" at bounding box center [357, 120] width 63 height 71
